Goal: Transaction & Acquisition: Purchase product/service

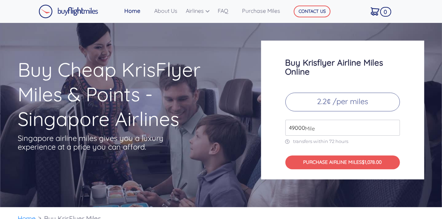
click at [395, 129] on input "49000" at bounding box center [343, 128] width 115 height 16
click at [395, 126] on input "50000" at bounding box center [343, 128] width 115 height 16
click at [394, 128] on input "49000" at bounding box center [343, 128] width 115 height 16
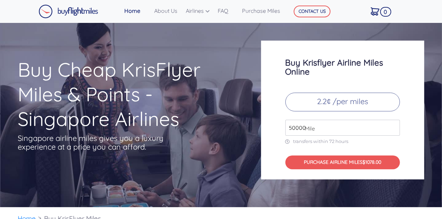
click at [394, 125] on input "50000" at bounding box center [343, 128] width 115 height 16
type input "49000"
click at [393, 129] on input "49000" at bounding box center [343, 128] width 115 height 16
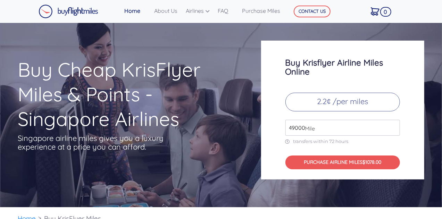
click at [393, 129] on input "49000" at bounding box center [343, 128] width 115 height 16
